Goal: Navigation & Orientation: Find specific page/section

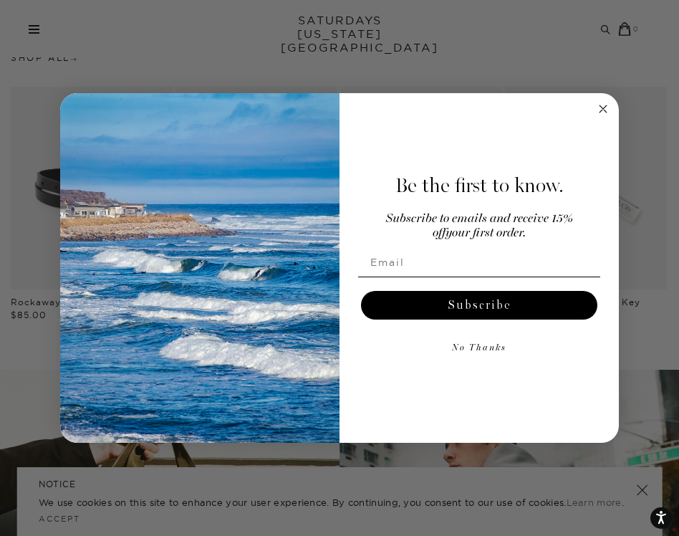
scroll to position [1381, 0]
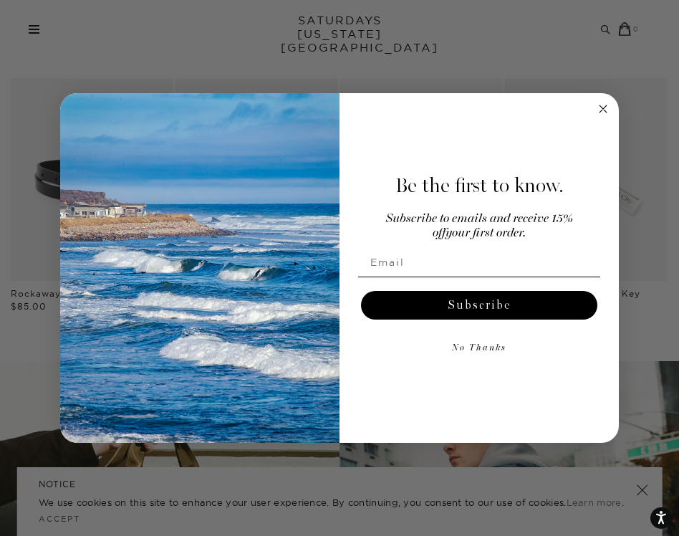
click at [605, 108] on circle "Close dialog" at bounding box center [603, 109] width 16 height 16
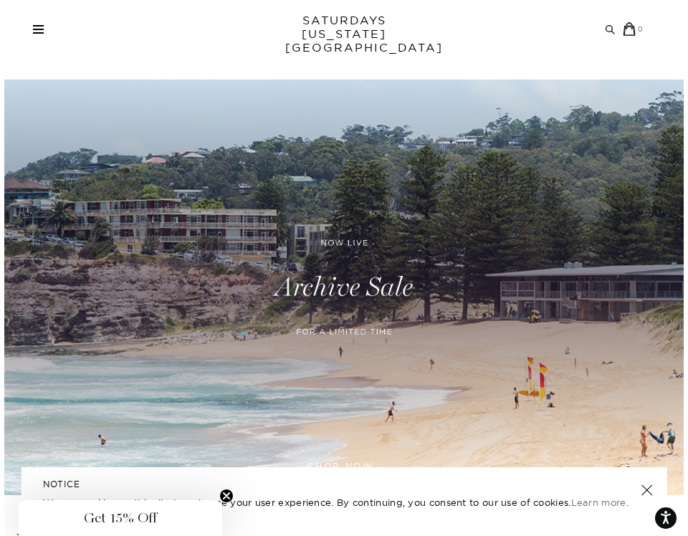
scroll to position [0, 0]
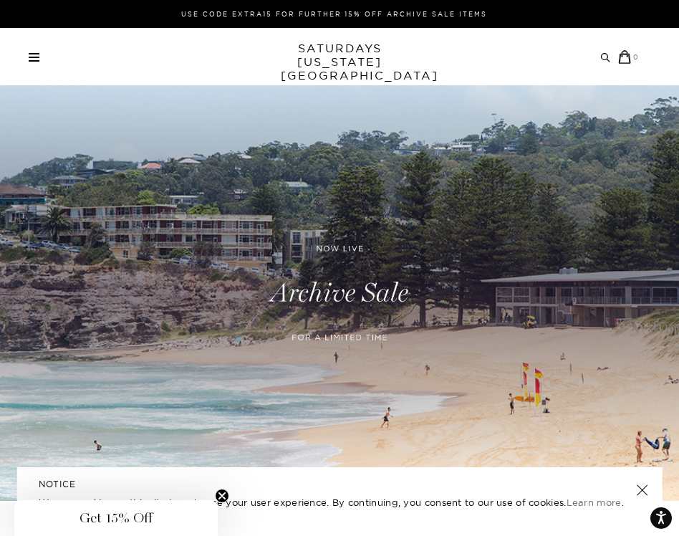
click at [34, 53] on span at bounding box center [34, 53] width 11 height 1
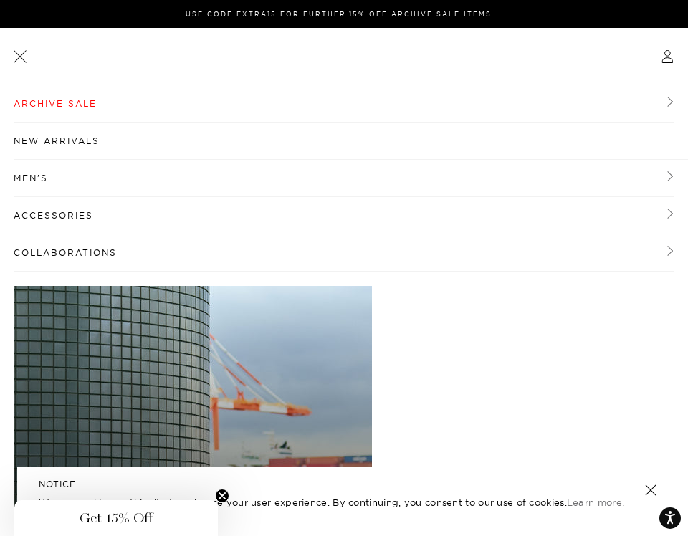
click at [37, 62] on header at bounding box center [344, 56] width 660 height 57
click at [24, 56] on link at bounding box center [20, 56] width 18 height 18
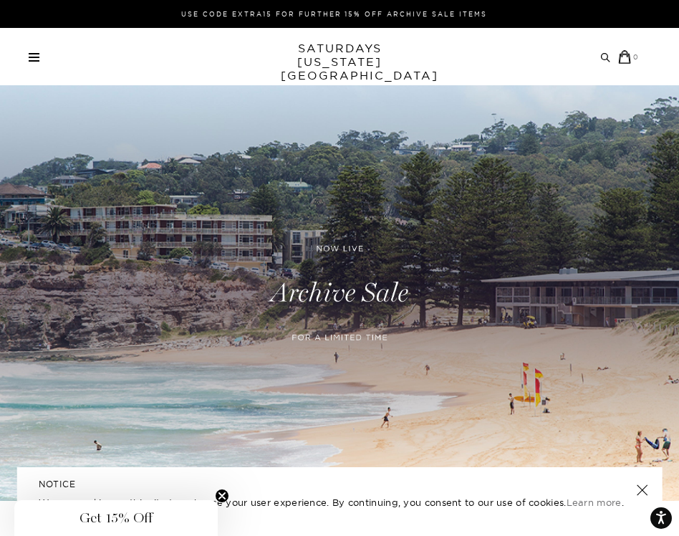
click at [39, 60] on span at bounding box center [34, 60] width 11 height 1
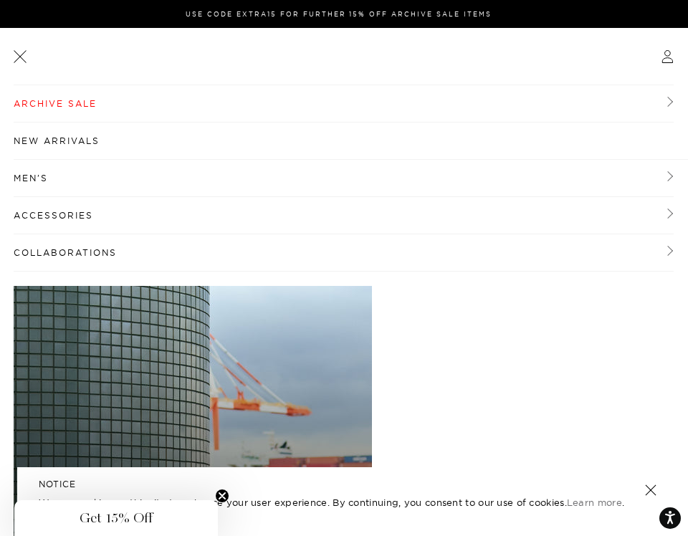
click at [52, 178] on link "Men's" at bounding box center [344, 178] width 660 height 37
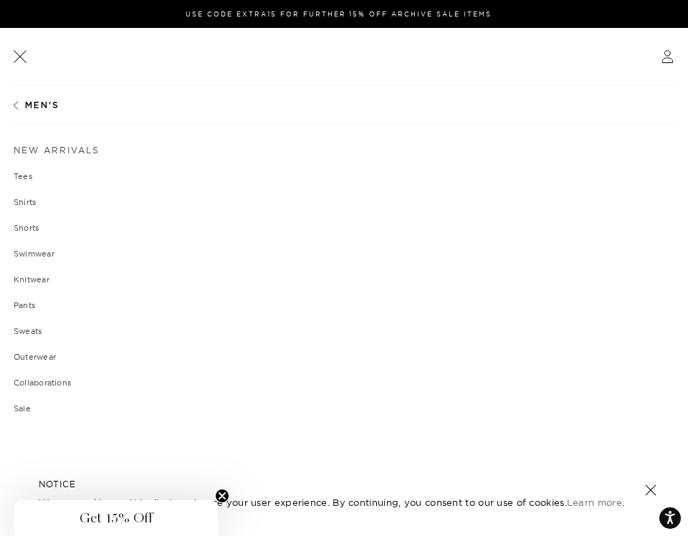
click at [37, 105] on span "Men's" at bounding box center [42, 105] width 34 height 9
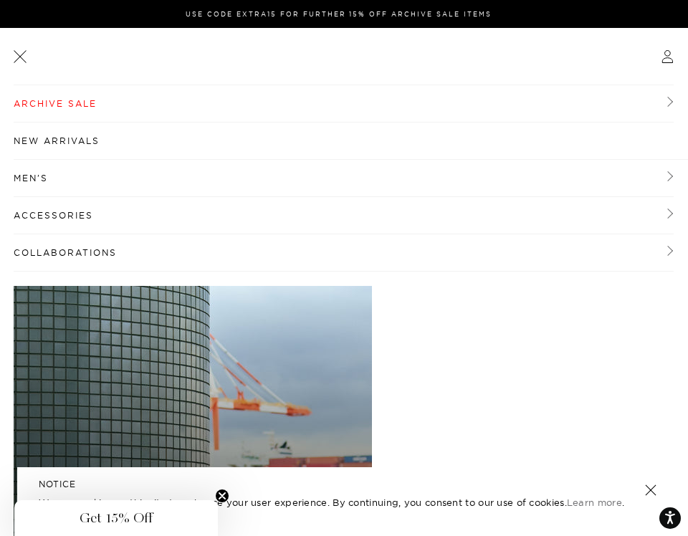
click at [38, 145] on link "New Arrivals" at bounding box center [351, 141] width 674 height 37
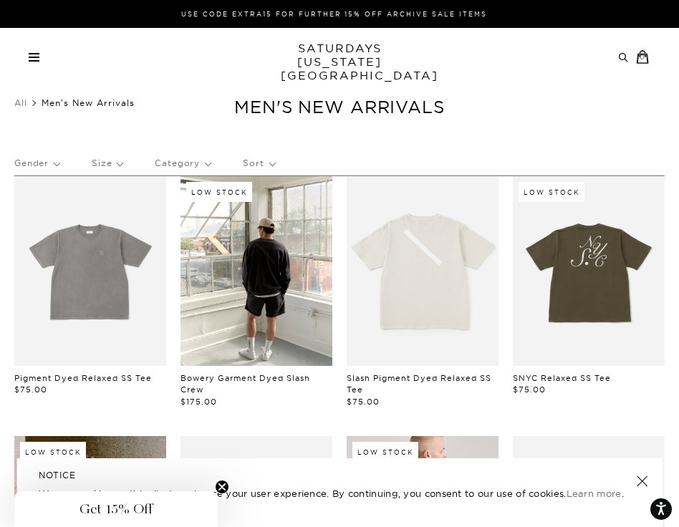
click at [52, 164] on p "Gender" at bounding box center [36, 163] width 45 height 33
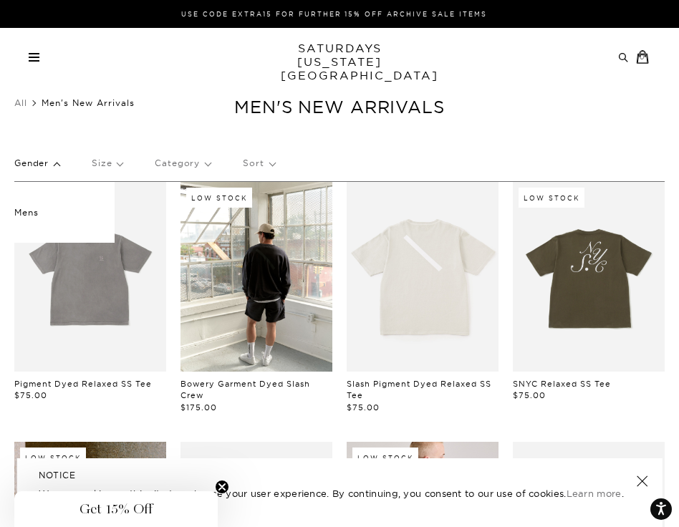
click at [52, 164] on p "Gender" at bounding box center [36, 163] width 45 height 33
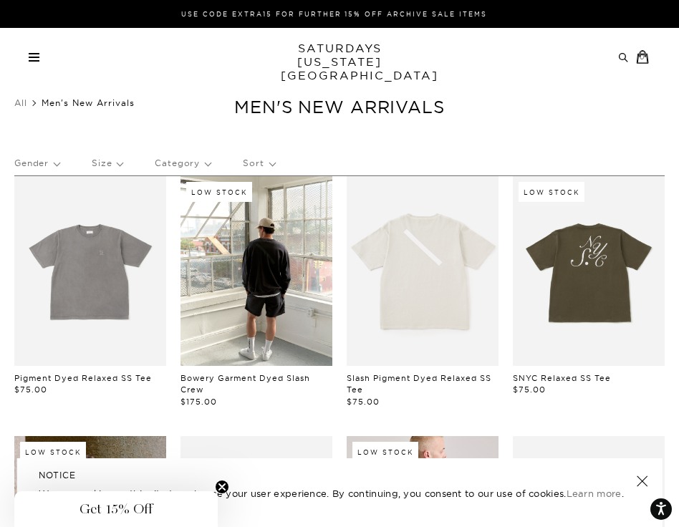
click at [369, 64] on link "SATURDAYS NEW YORK CITY" at bounding box center [340, 62] width 118 height 41
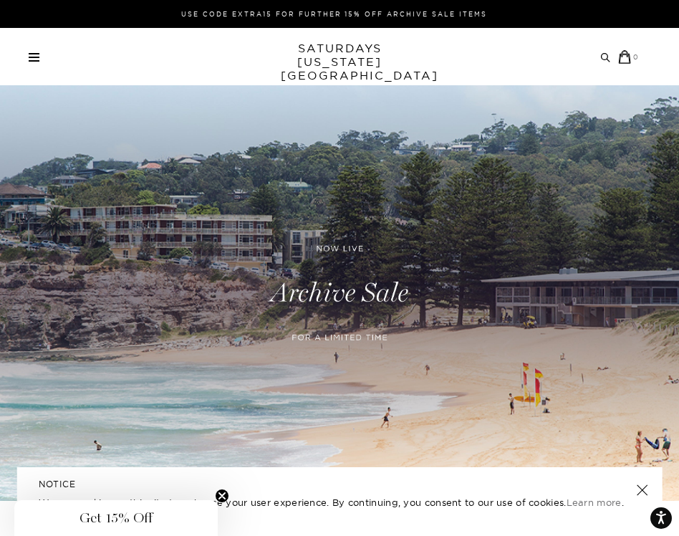
click at [29, 58] on link at bounding box center [34, 57] width 11 height 9
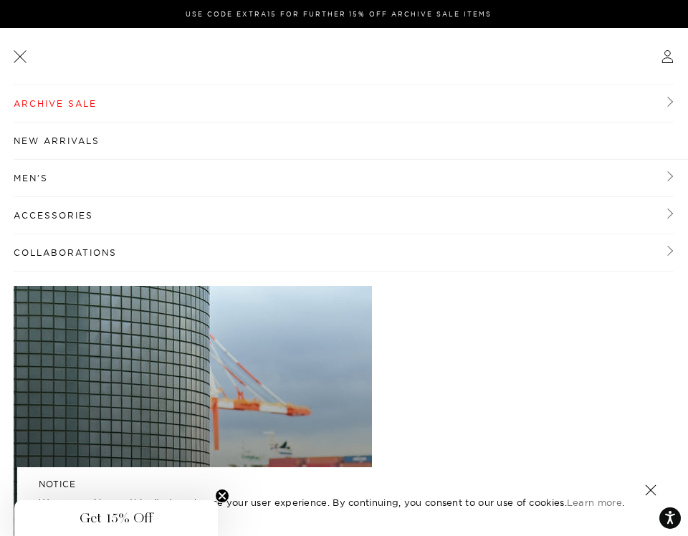
click at [60, 179] on link "Men's" at bounding box center [344, 178] width 660 height 37
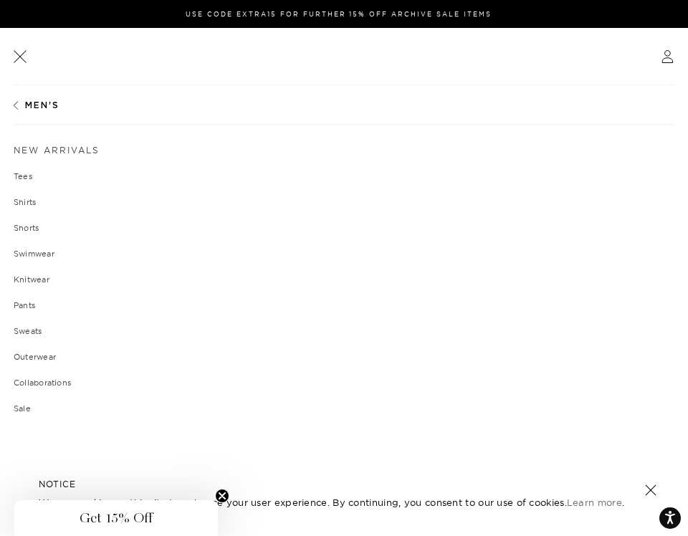
click at [20, 103] on link "Men's" at bounding box center [37, 105] width 46 height 10
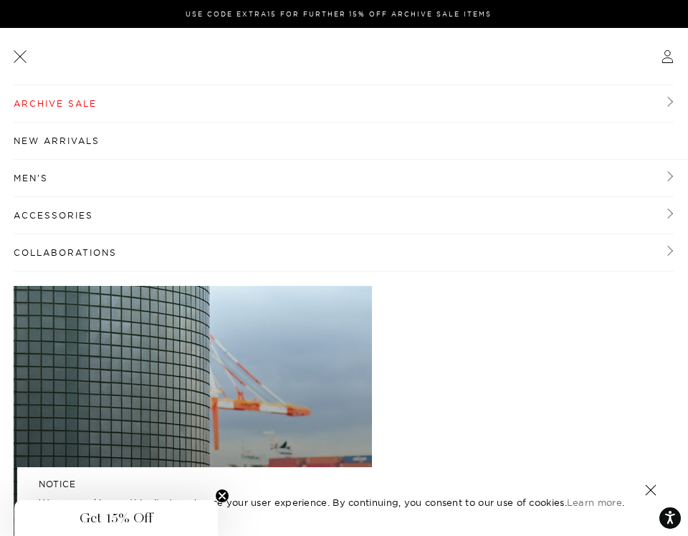
click at [17, 62] on link at bounding box center [20, 56] width 18 height 18
